Goal: Book appointment/travel/reservation

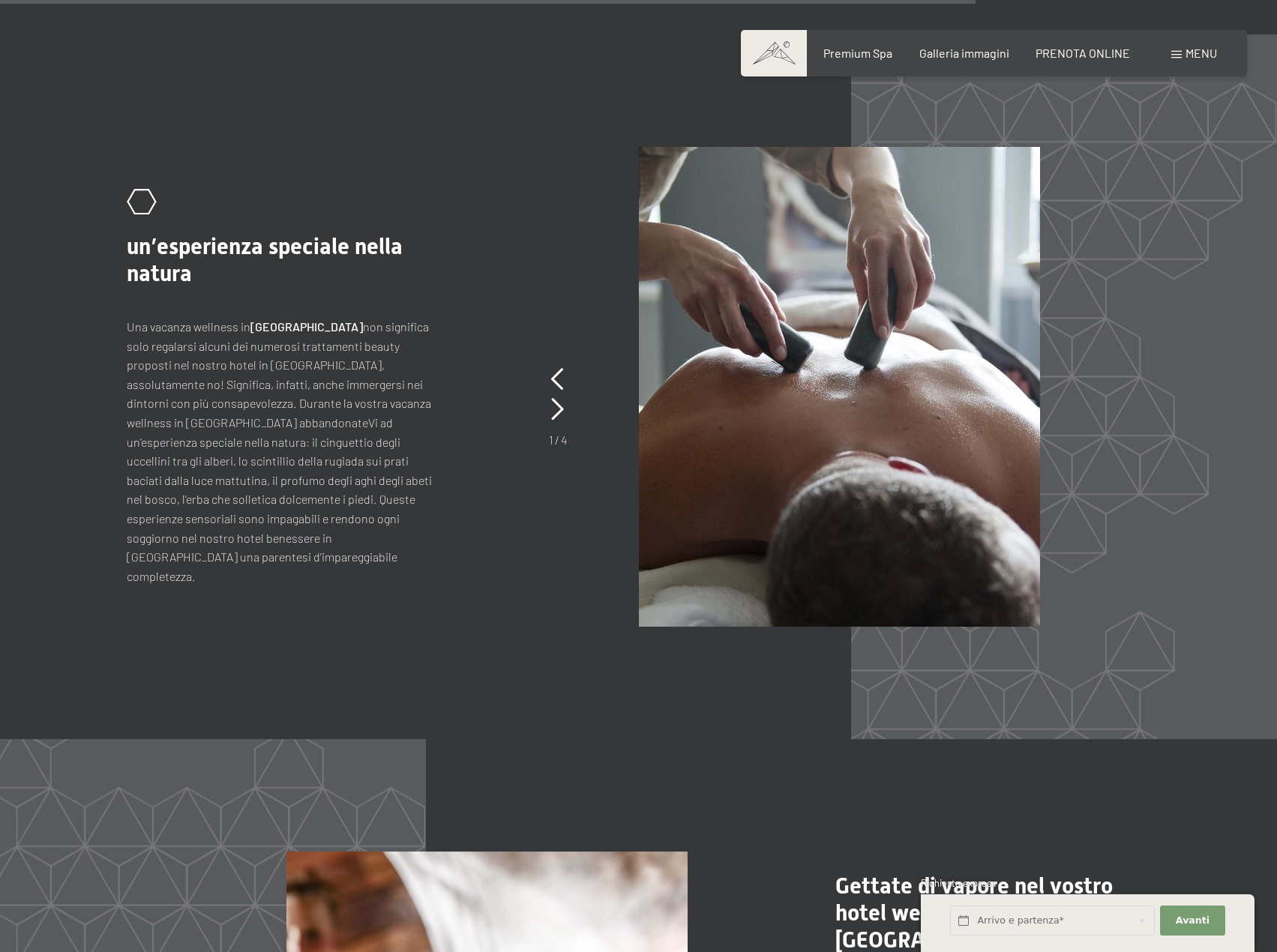
scroll to position [7873, 0]
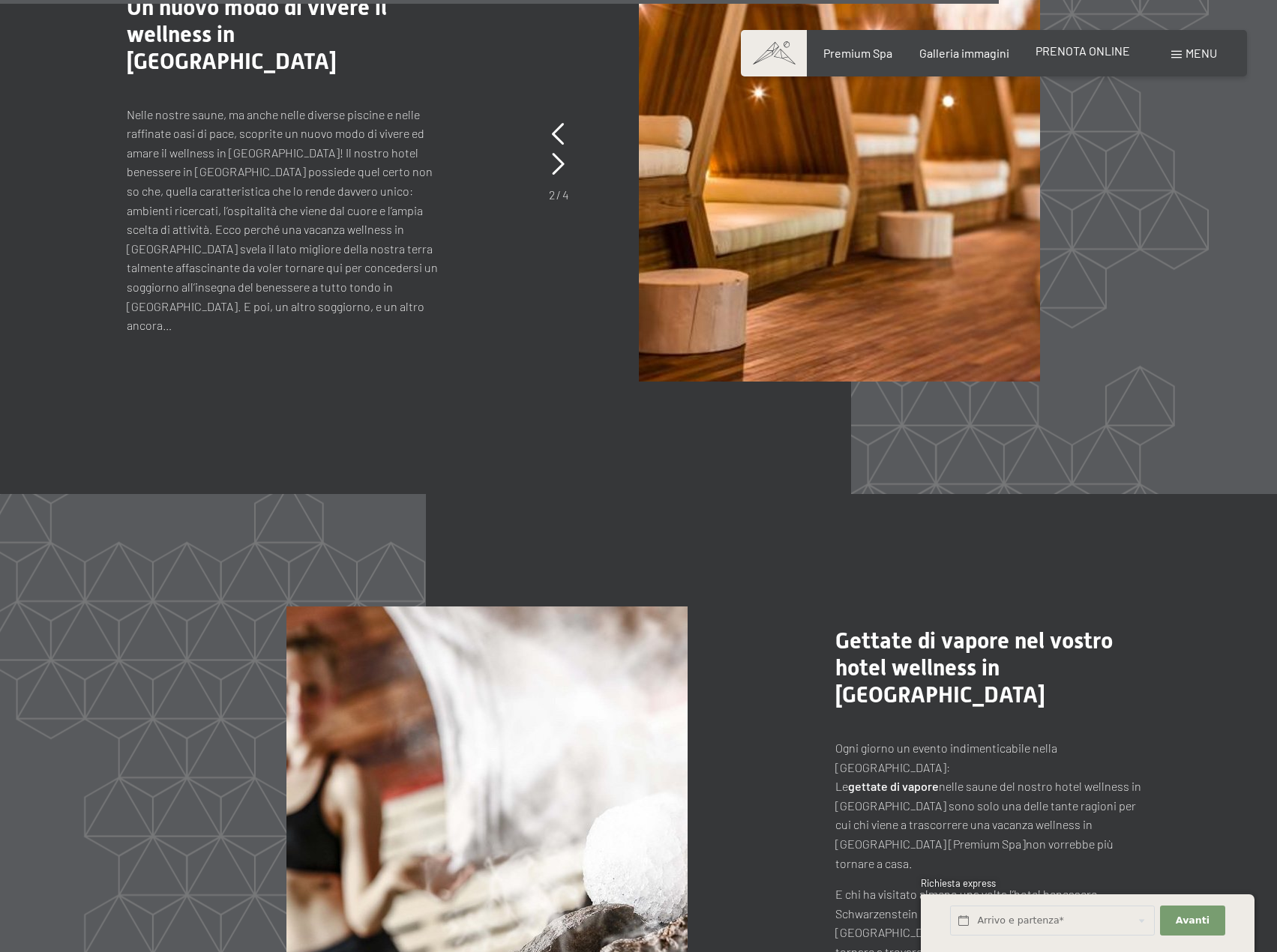
click at [1111, 58] on span "PRENOTA ONLINE" at bounding box center [1082, 51] width 94 height 14
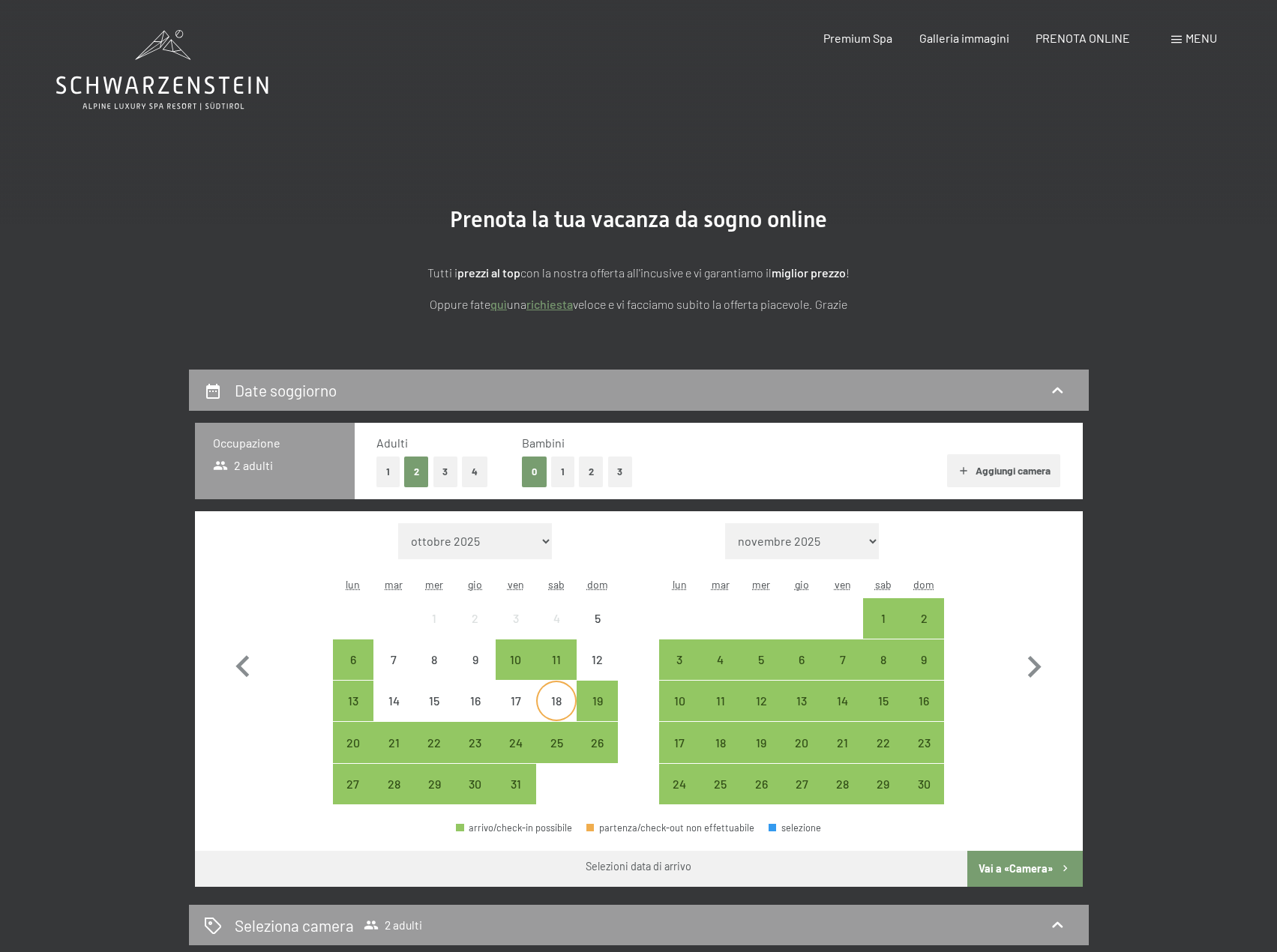
click at [546, 708] on div "18" at bounding box center [556, 714] width 38 height 38
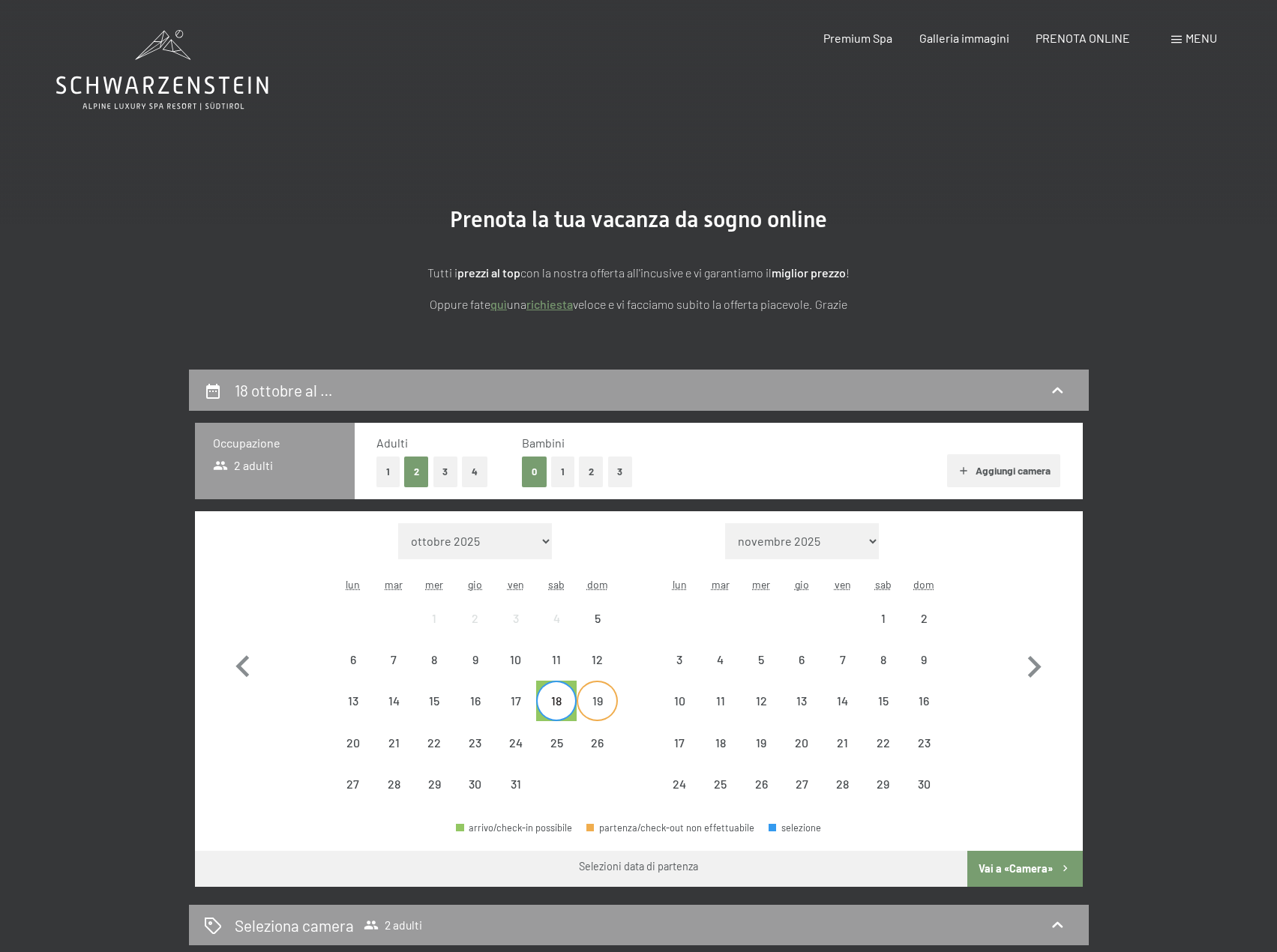
click at [595, 703] on div "19" at bounding box center [596, 714] width 38 height 38
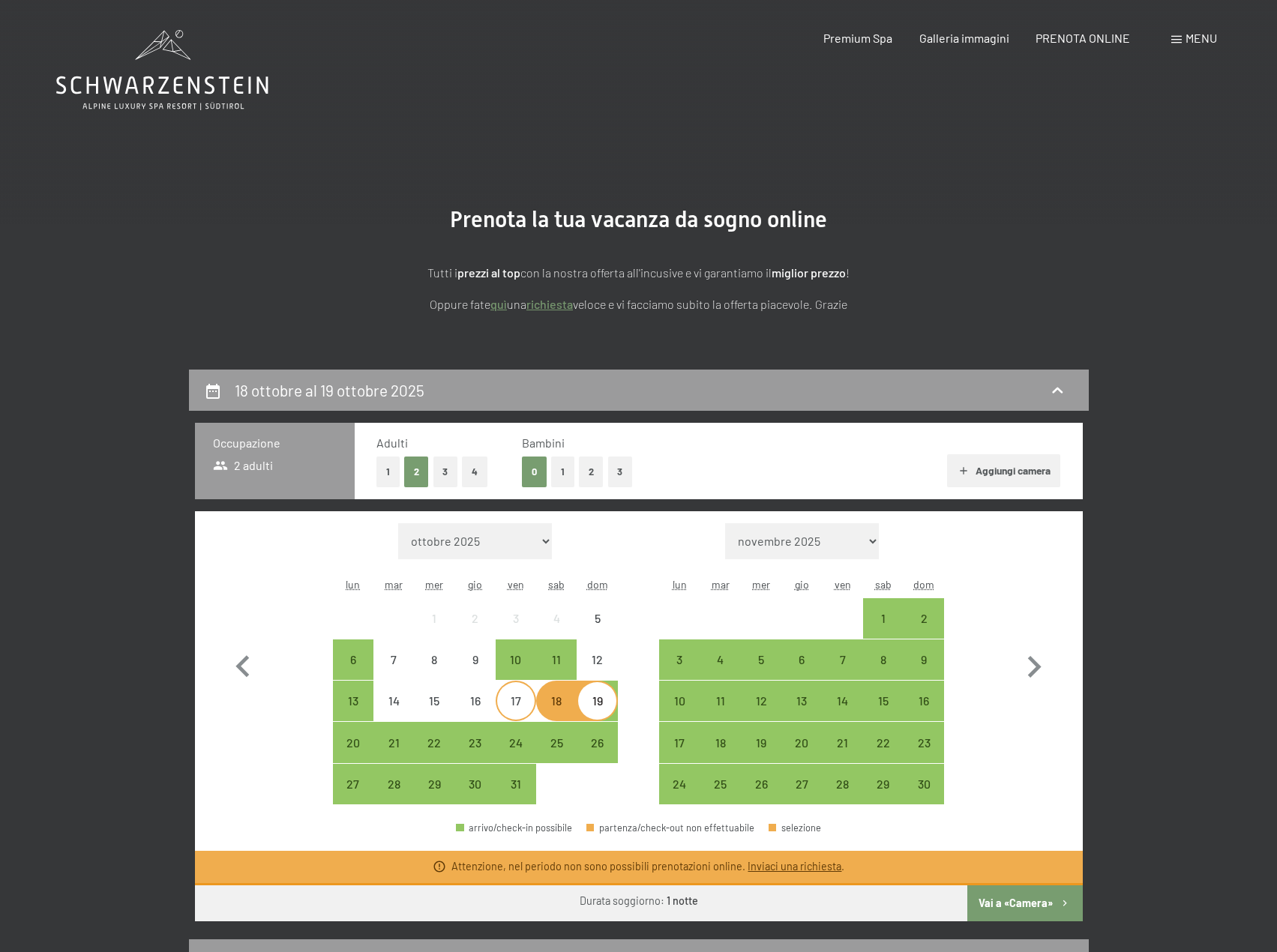
click at [521, 699] on div "17" at bounding box center [516, 714] width 38 height 38
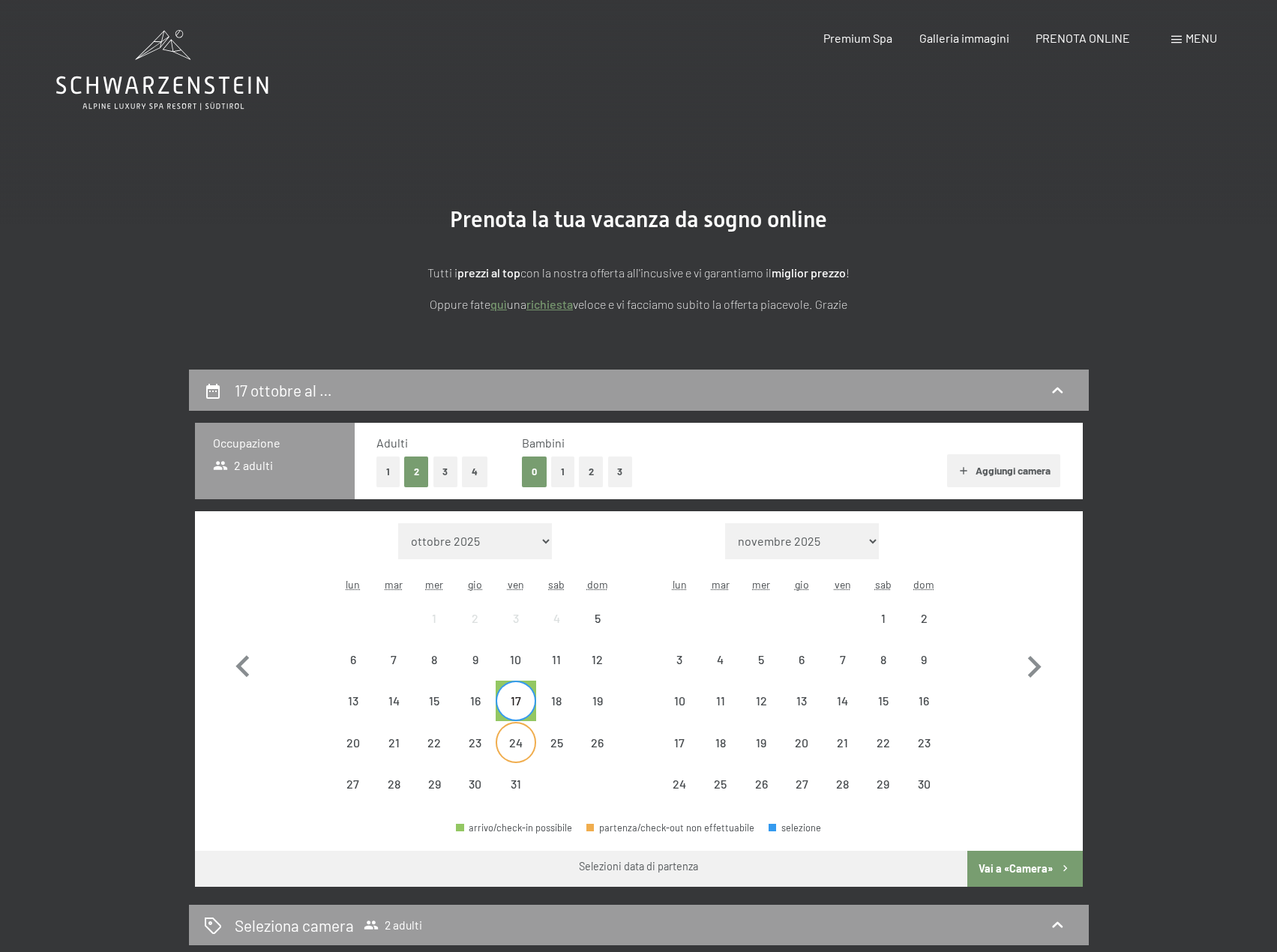
click at [508, 739] on div "24" at bounding box center [516, 756] width 38 height 38
